Goal: Information Seeking & Learning: Learn about a topic

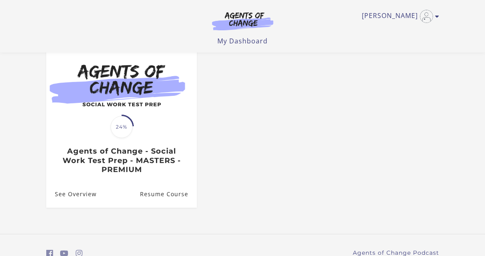
scroll to position [119, 0]
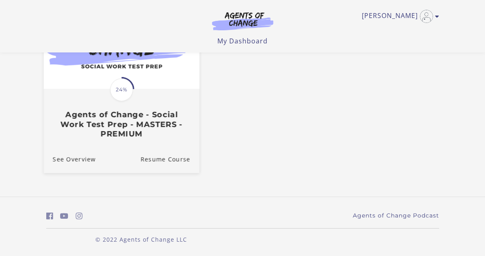
click at [142, 91] on div "Translation missing: en.liquid.partials.dashboard_course_card.progress_descript…" at bounding box center [120, 114] width 155 height 49
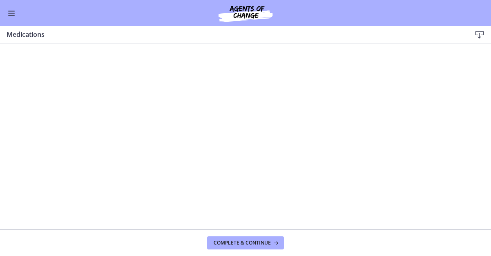
click at [12, 17] on button "Enable menu" at bounding box center [12, 13] width 10 height 10
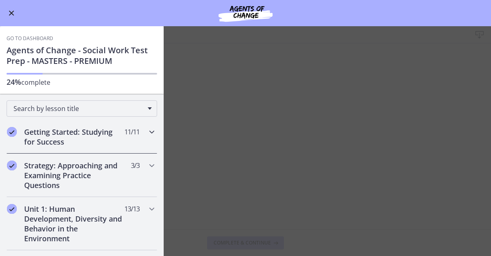
scroll to position [140, 0]
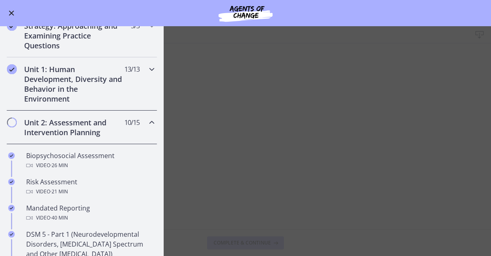
click at [99, 89] on h2 "Unit 1: Human Development, Diversity and Behavior in the Environment" at bounding box center [74, 83] width 100 height 39
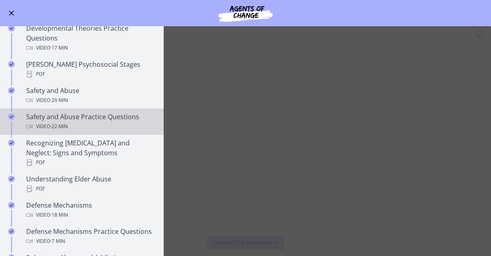
scroll to position [279, 0]
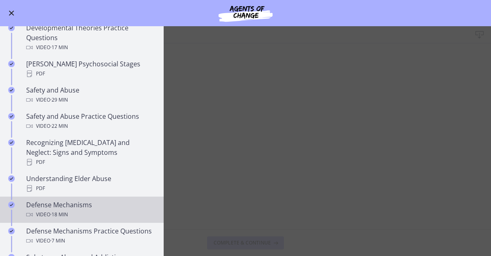
click at [74, 200] on div "Defense Mechanisms Video · 18 min" at bounding box center [90, 210] width 128 height 20
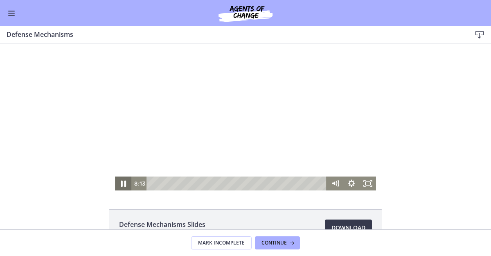
click at [123, 185] on icon "Pause" at bounding box center [123, 183] width 20 height 17
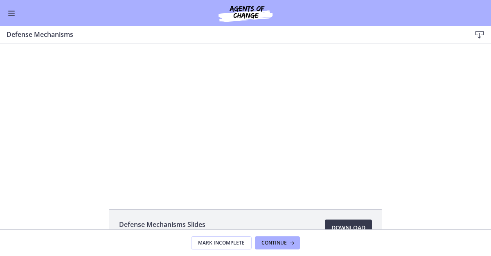
click at [344, 229] on footer "Mark Incomplete Continue" at bounding box center [245, 242] width 491 height 27
click at [342, 226] on span "Download Opens in a new window" at bounding box center [348, 228] width 34 height 10
